Goal: Task Accomplishment & Management: Use online tool/utility

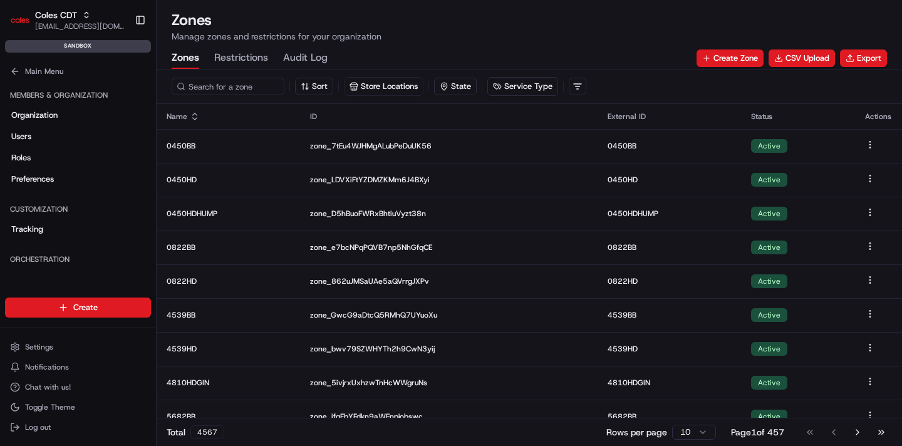
scroll to position [284, 0]
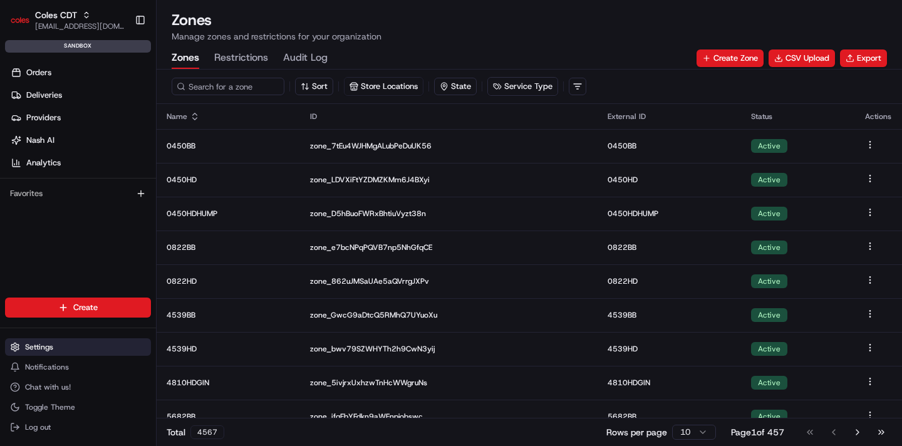
click at [77, 344] on button "Settings" at bounding box center [78, 347] width 146 height 18
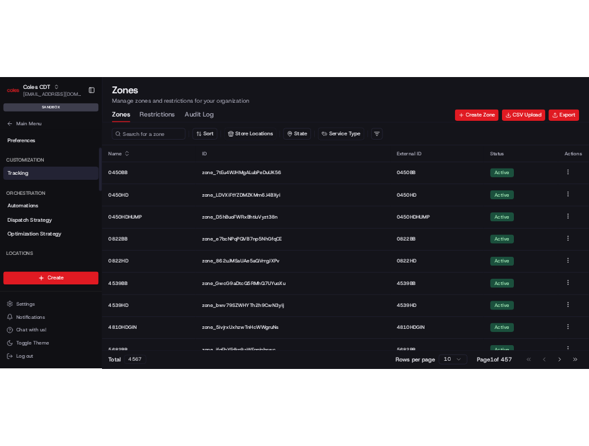
scroll to position [231, 0]
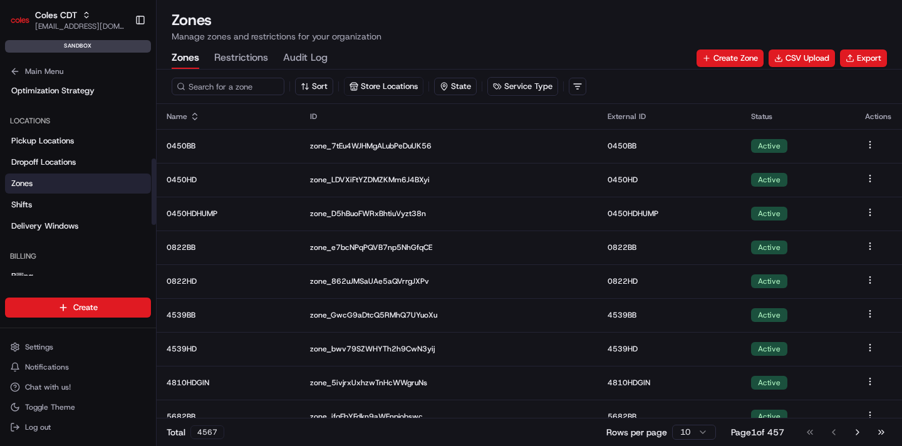
click at [69, 187] on link "Zones" at bounding box center [78, 183] width 146 height 20
click at [822, 59] on button "CSV Upload" at bounding box center [801, 58] width 66 height 18
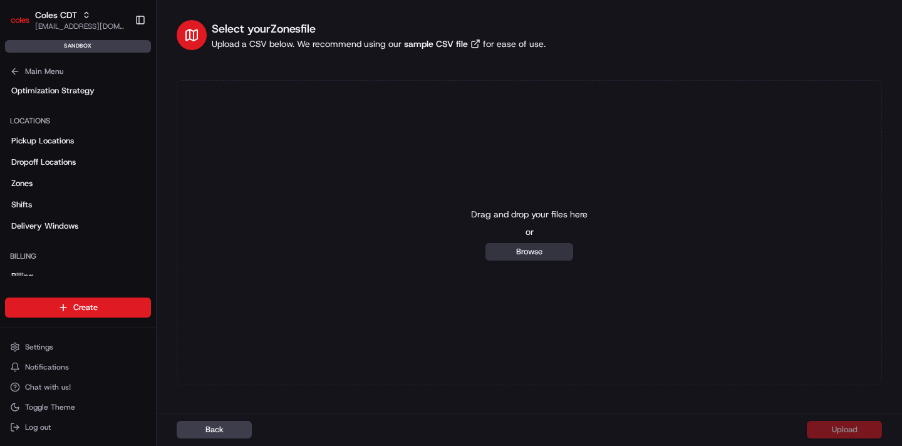
click at [533, 254] on button "Browse" at bounding box center [529, 252] width 88 height 18
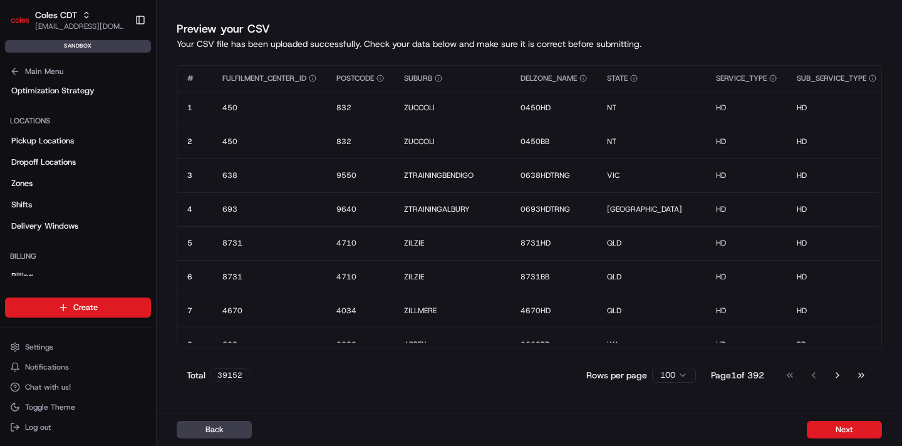
click at [718, 404] on div "Preview your CSV Your CSV file has been uploaded successfully. Check your data …" at bounding box center [529, 202] width 745 height 405
click at [835, 433] on button "Next" at bounding box center [843, 430] width 75 height 18
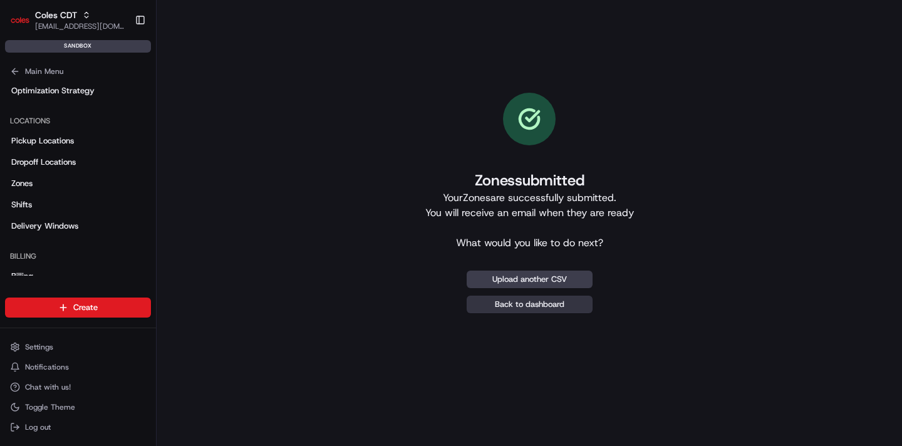
click at [517, 301] on link "Back to dashboard" at bounding box center [529, 305] width 126 height 18
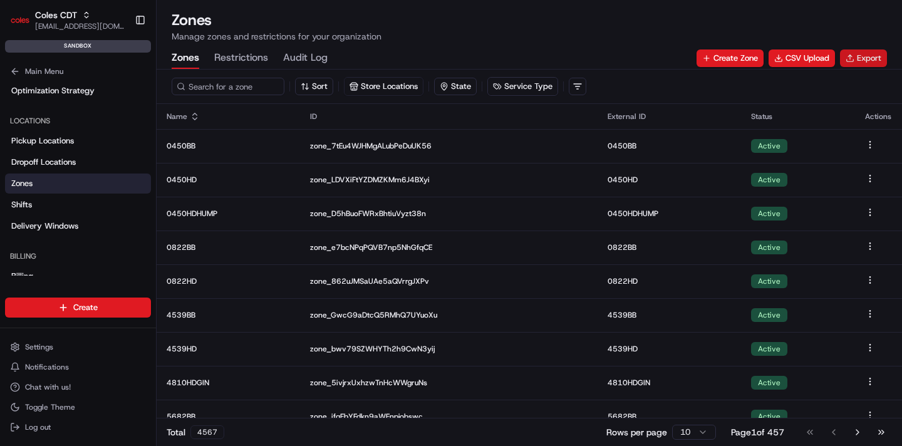
click at [862, 64] on button "Export" at bounding box center [863, 58] width 47 height 18
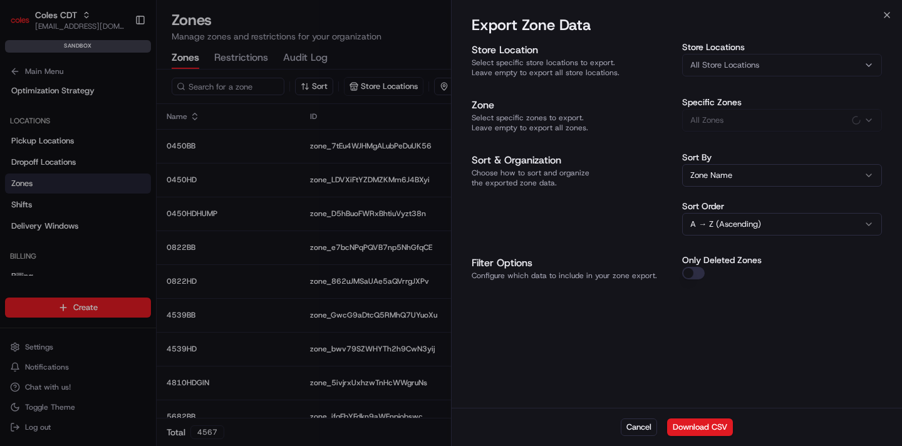
click at [709, 425] on button "Download CSV" at bounding box center [700, 427] width 66 height 18
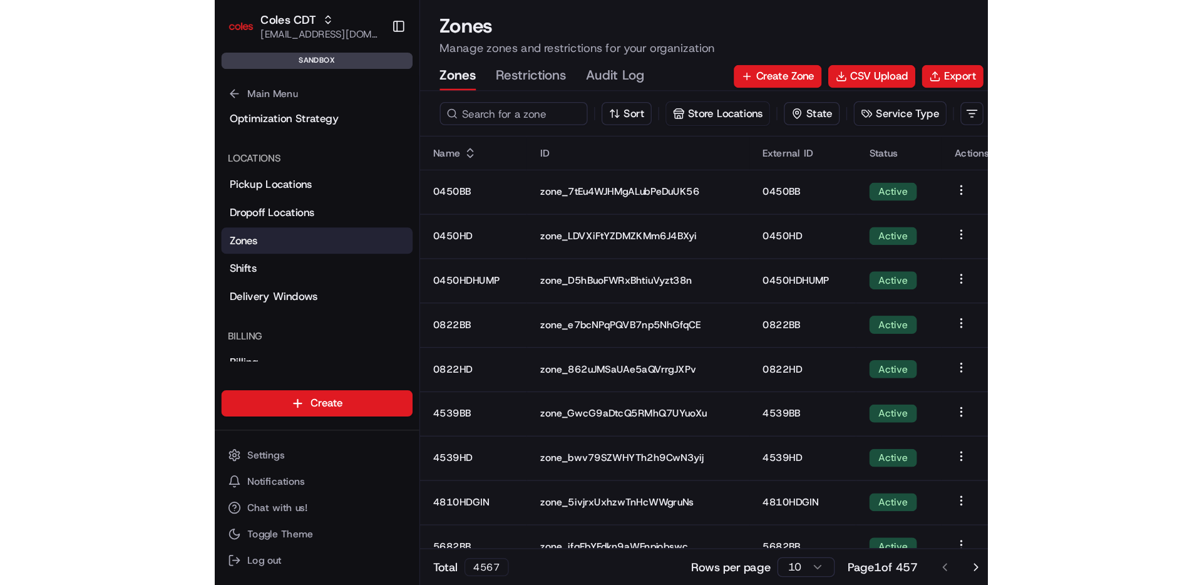
scroll to position [232, 0]
